Goal: Task Accomplishment & Management: Use online tool/utility

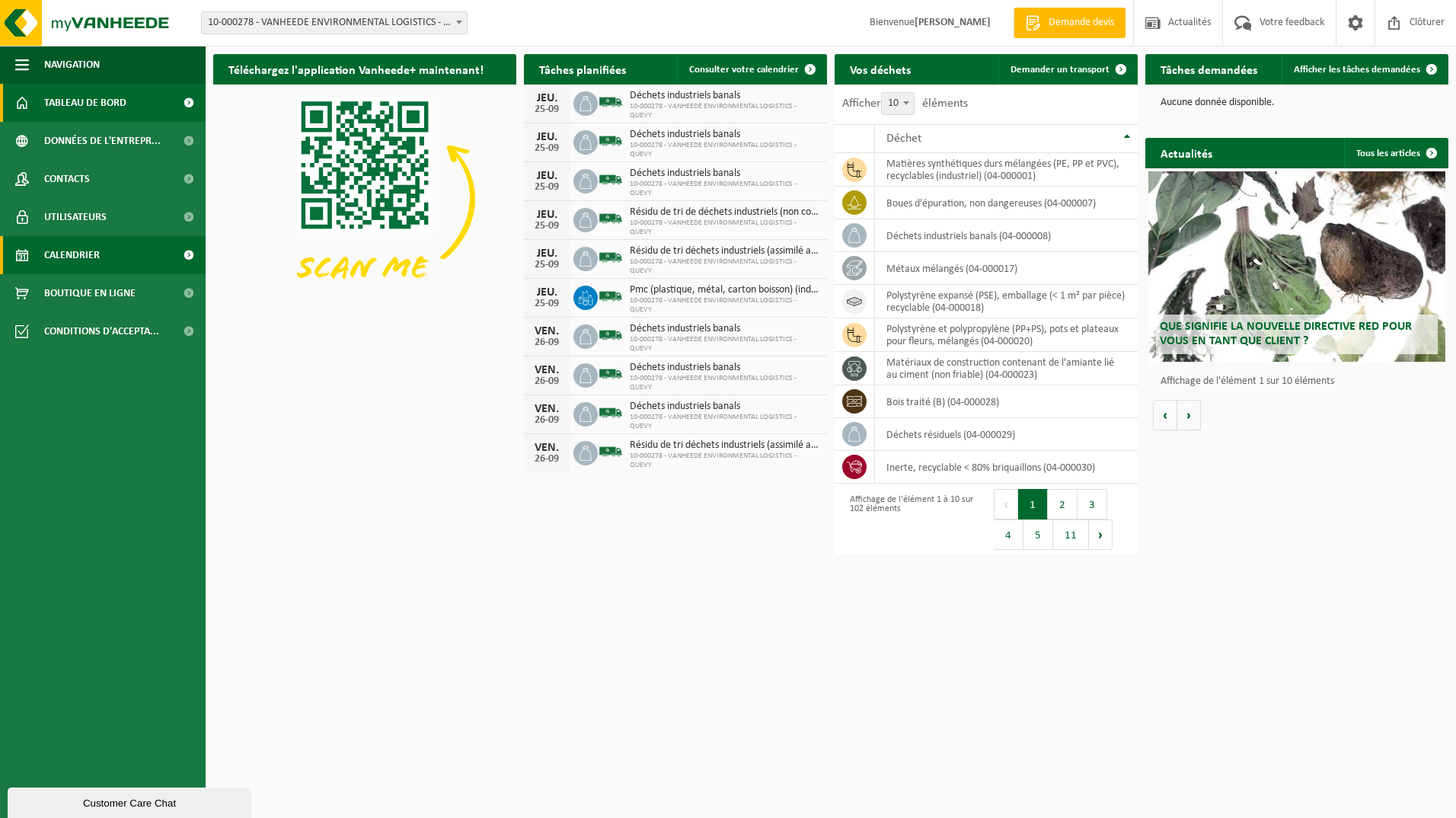
click at [73, 251] on span "Calendrier" at bounding box center [72, 255] width 56 height 38
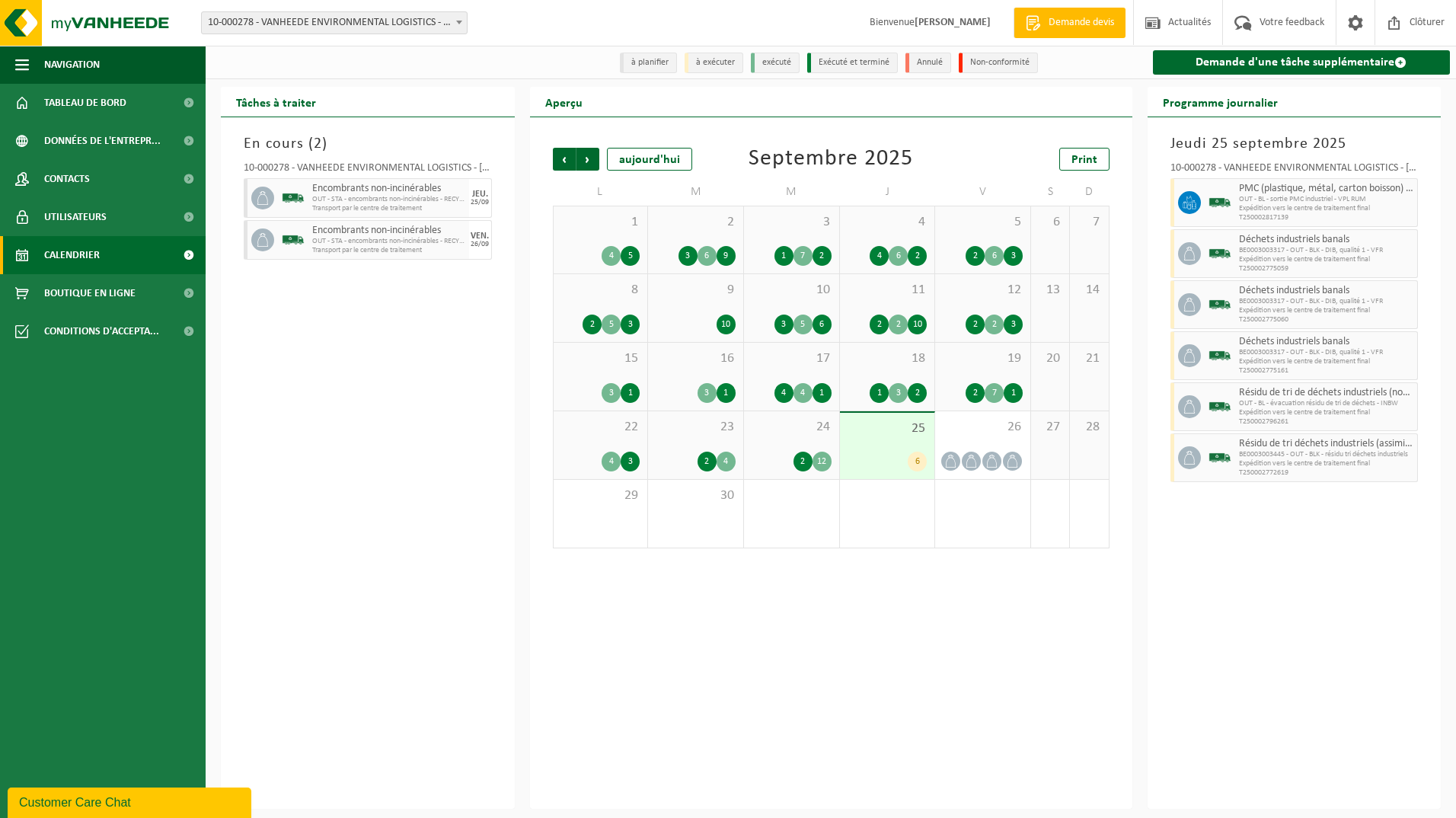
click at [898, 453] on div "6" at bounding box center [887, 462] width 80 height 20
click at [981, 452] on div at bounding box center [982, 461] width 80 height 21
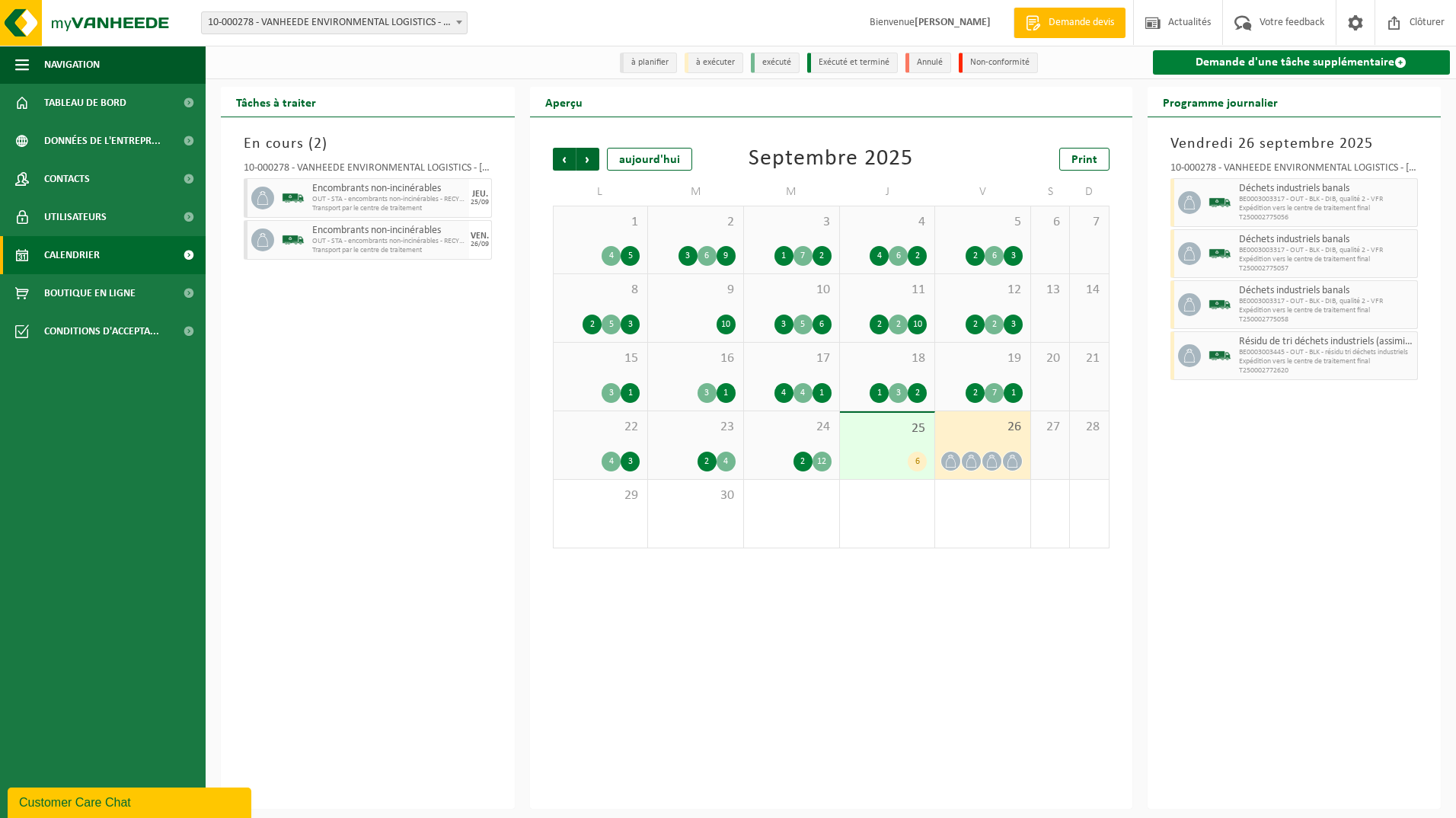
click at [1283, 56] on link "Demande d'une tâche supplémentaire" at bounding box center [1302, 63] width 298 height 25
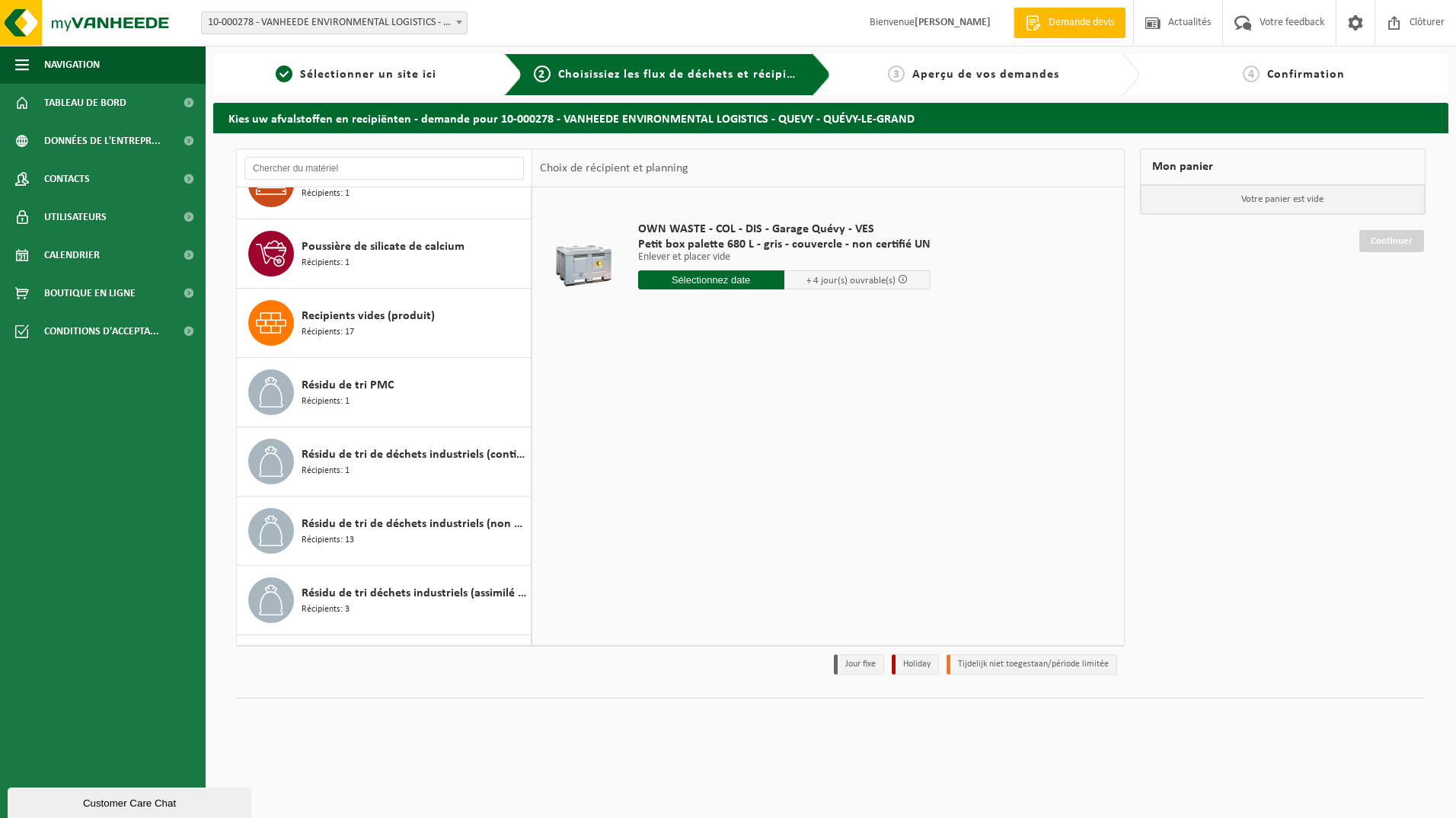
scroll to position [6014, 0]
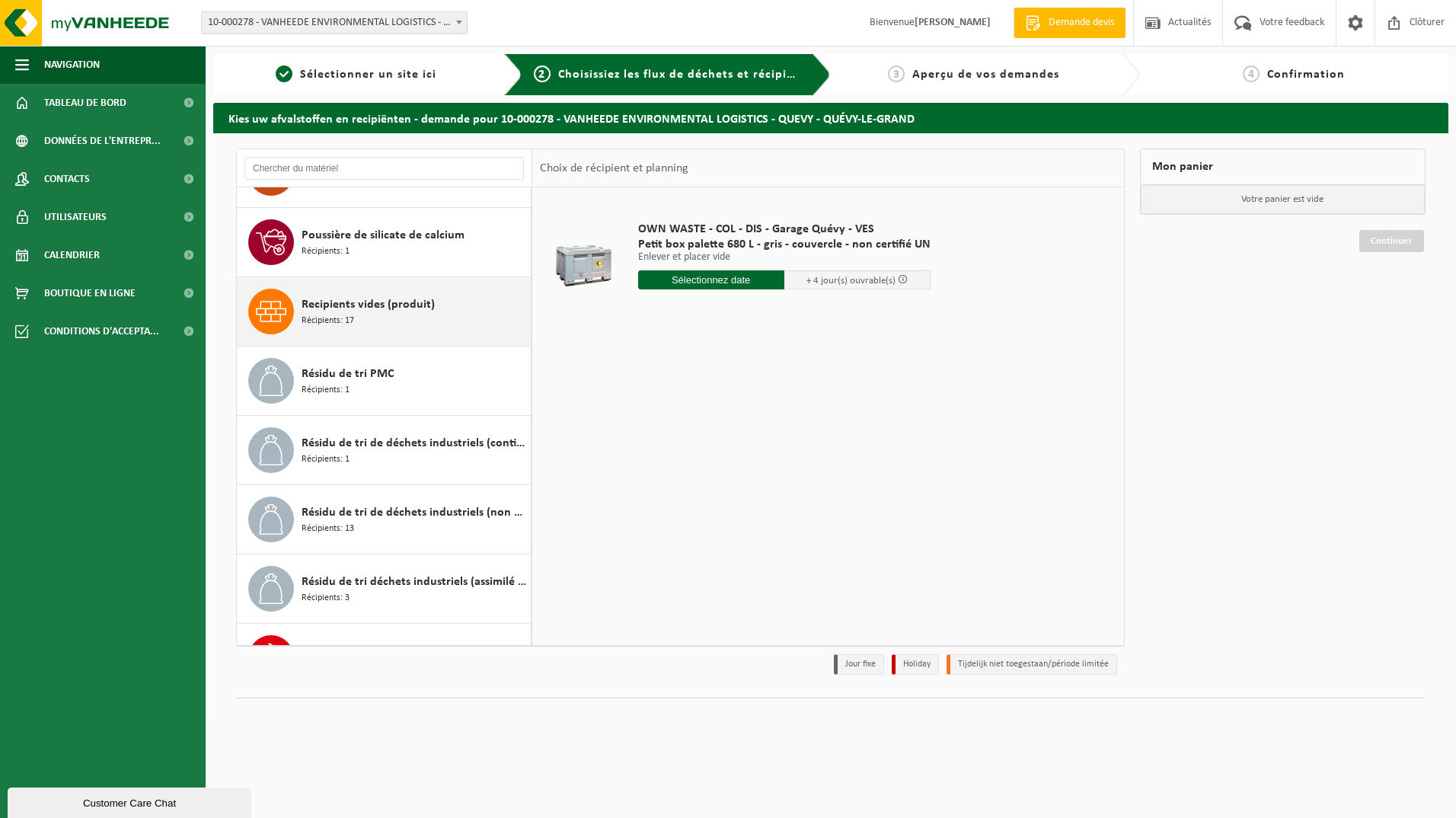
click at [314, 306] on span "Recipients vides (produit)" at bounding box center [368, 304] width 133 height 18
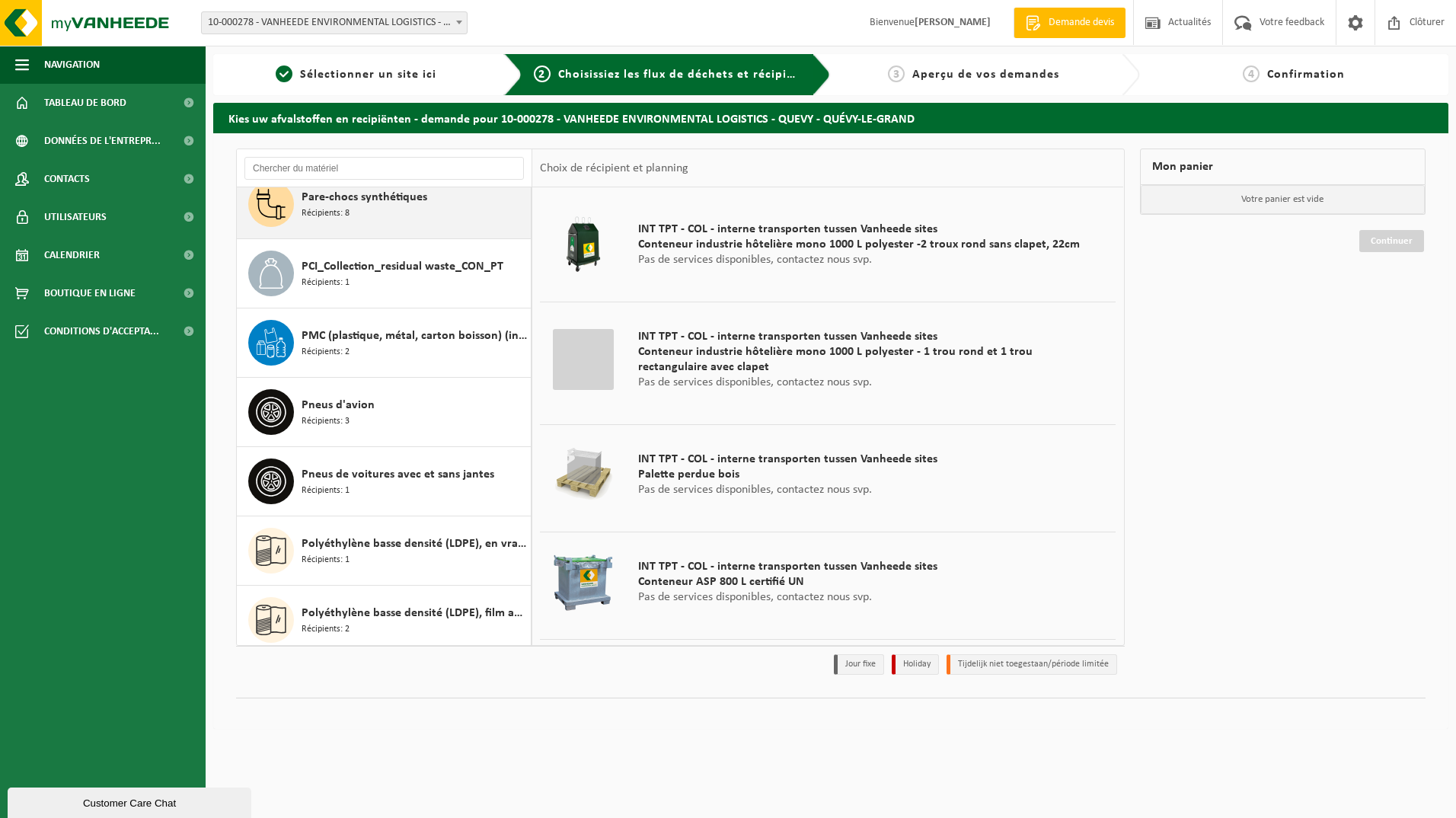
scroll to position [4943, 0]
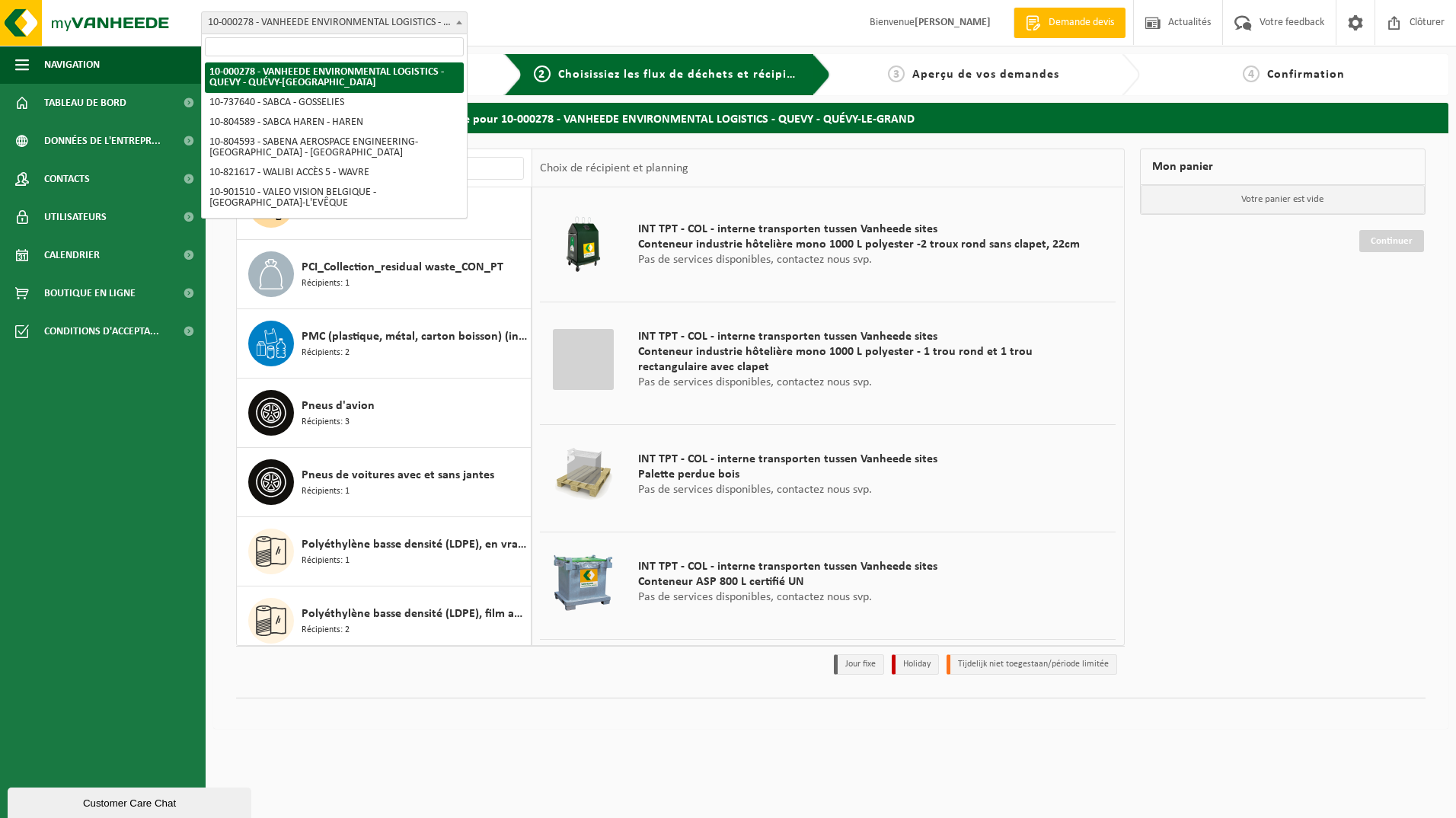
click at [457, 22] on b at bounding box center [458, 22] width 6 height 4
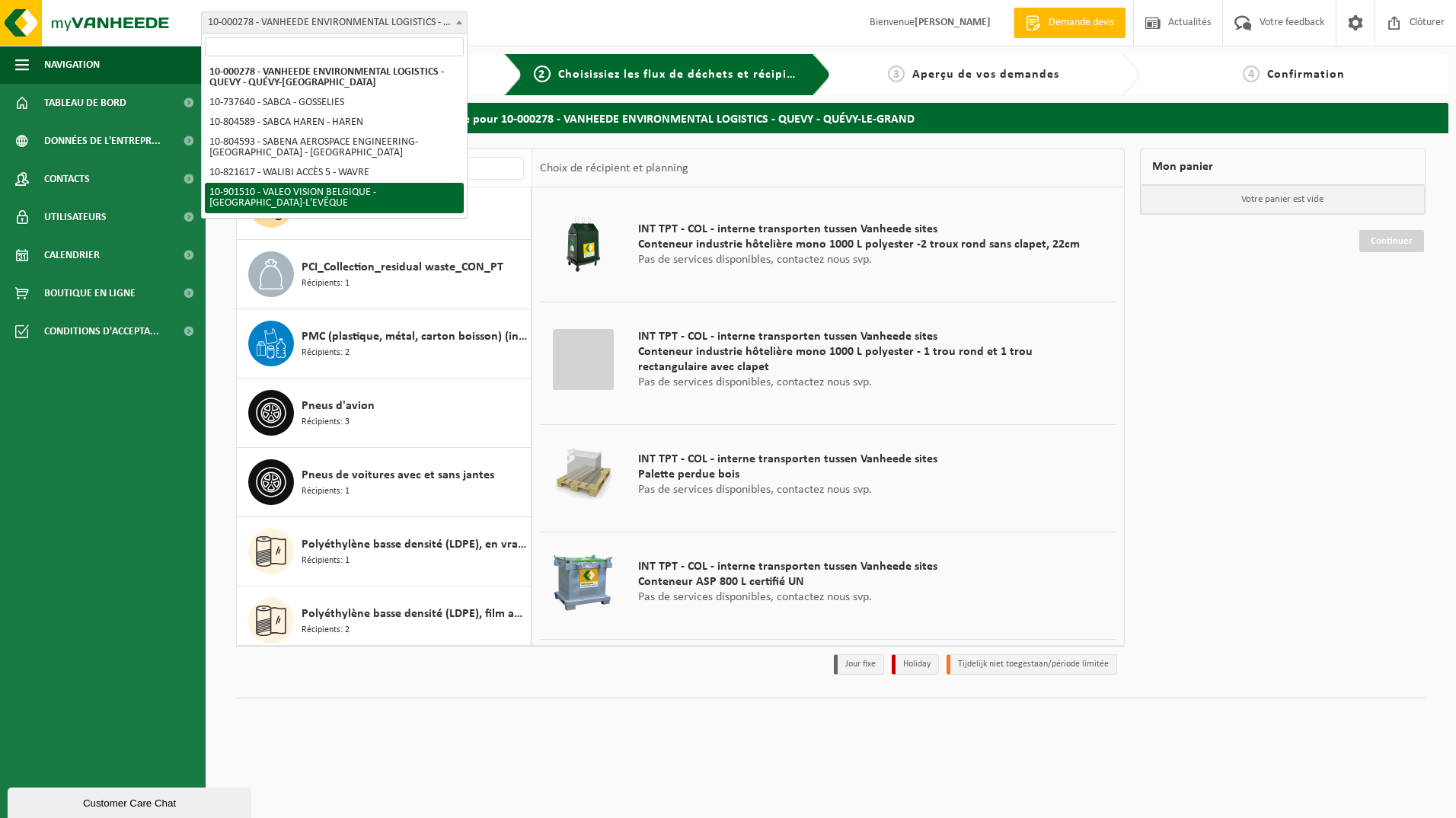
select select "134945"
